Goal: Task Accomplishment & Management: Manage account settings

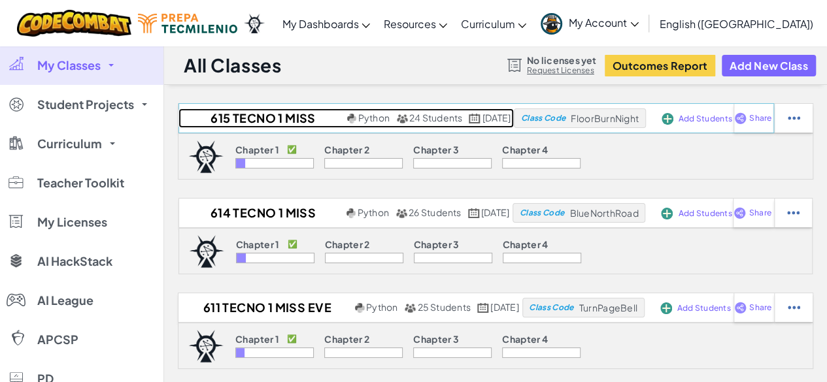
click at [240, 120] on h2 "615 Tecno 1 Miss Eve 2025" at bounding box center [260, 118] width 165 height 20
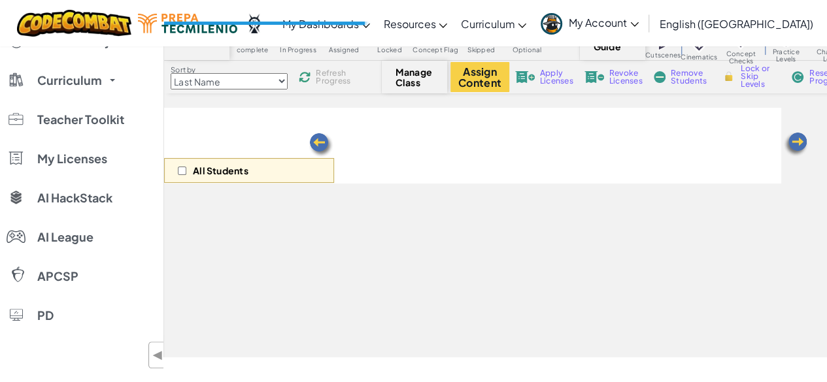
scroll to position [62, 0]
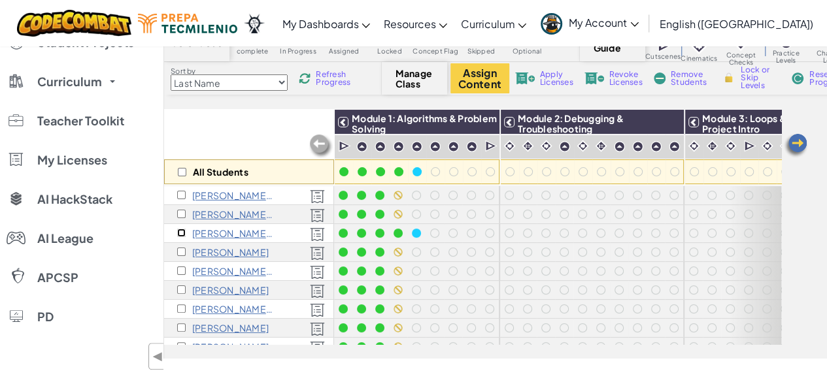
click at [179, 231] on input "checkbox" at bounding box center [181, 233] width 8 height 8
checkbox input "true"
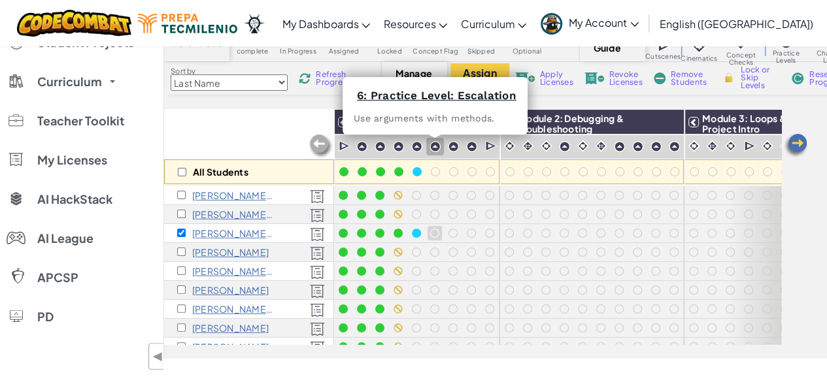
click at [435, 144] on img at bounding box center [434, 146] width 11 height 11
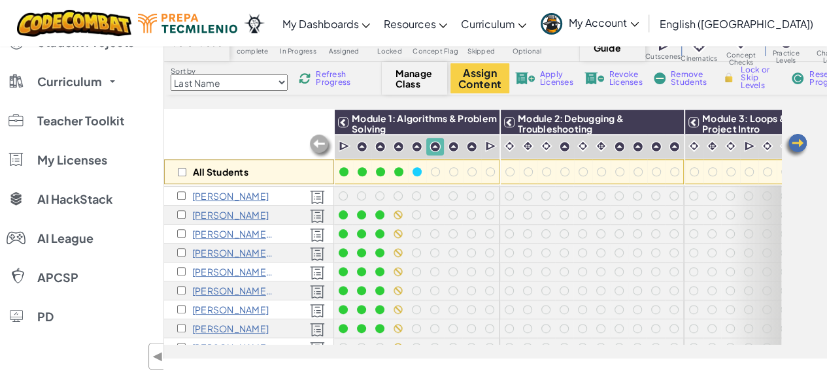
scroll to position [225, 0]
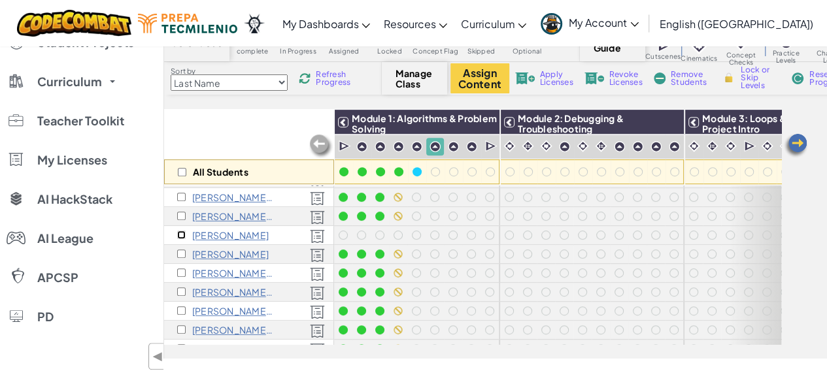
click at [182, 234] on input "checkbox" at bounding box center [181, 235] width 8 height 8
checkbox input "true"
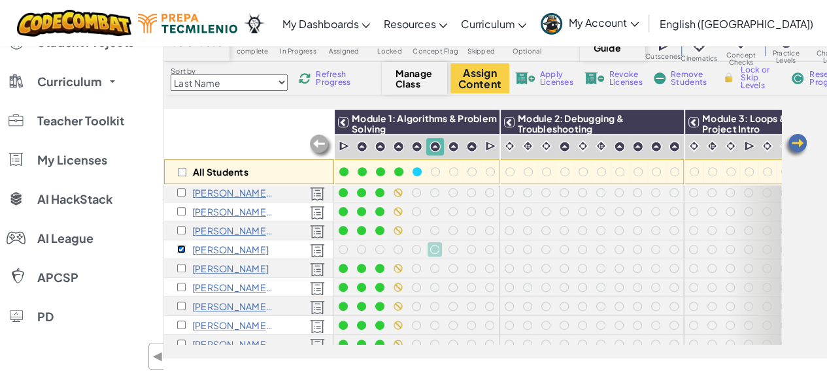
scroll to position [205, 0]
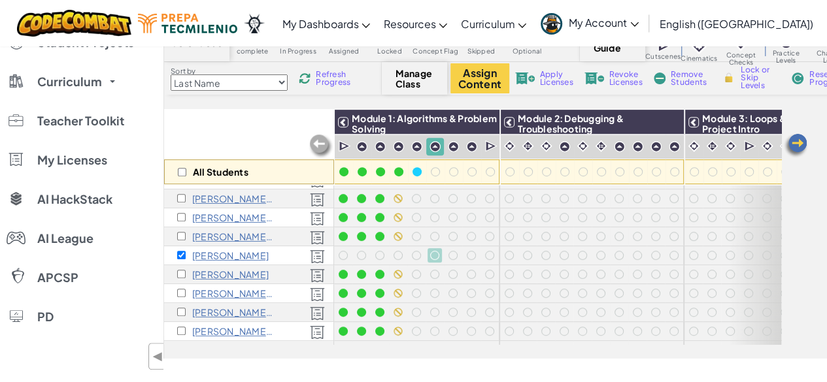
click at [744, 74] on span "Lock or Skip Levels" at bounding box center [759, 78] width 39 height 24
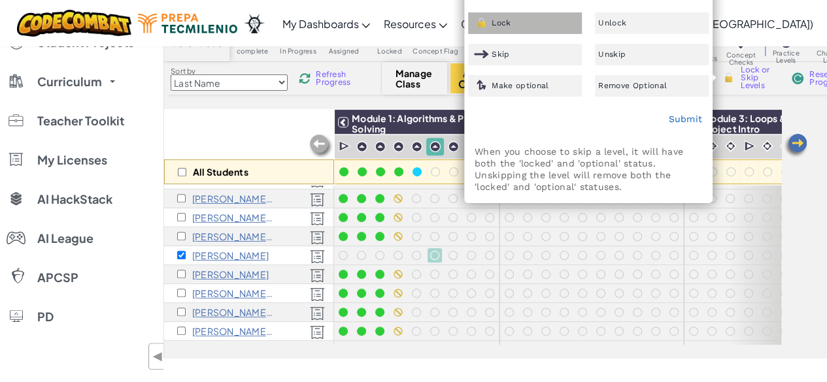
click at [521, 20] on div "Lock" at bounding box center [525, 23] width 114 height 22
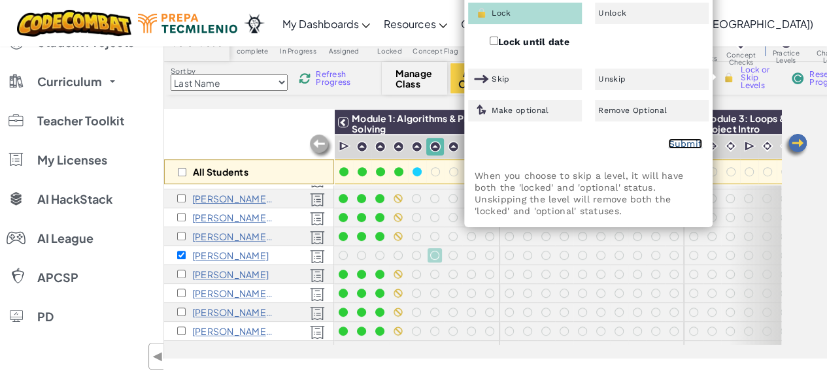
click at [686, 139] on link "Submit" at bounding box center [685, 144] width 34 height 10
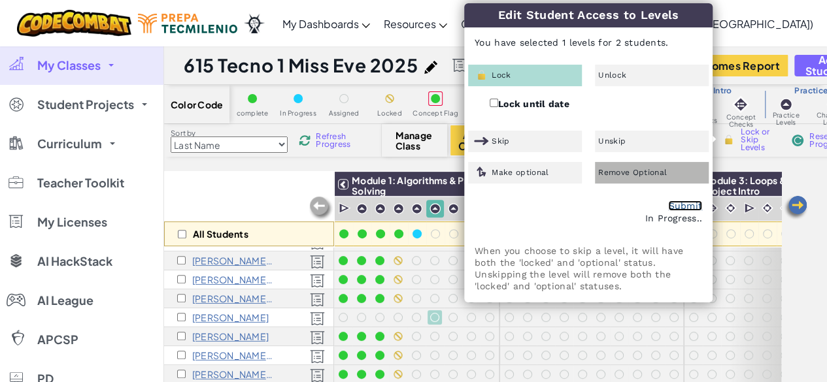
checkbox input "false"
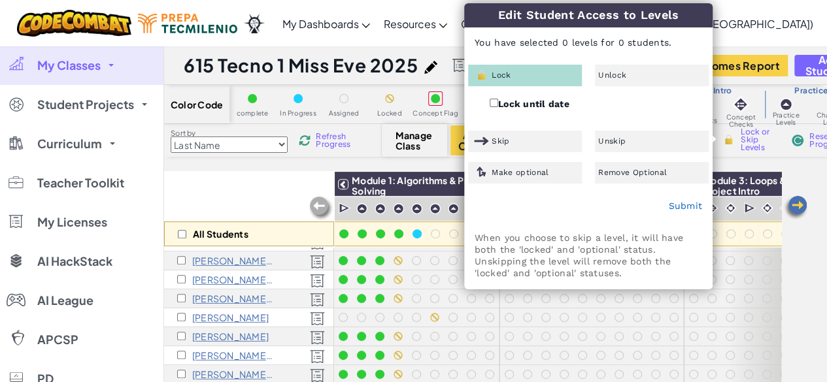
click at [802, 296] on div "All Students Module 1: Algorithms & Problem Solving Module 2: Debugging & Troub…" at bounding box center [495, 296] width 663 height 250
